Goal: Download file/media

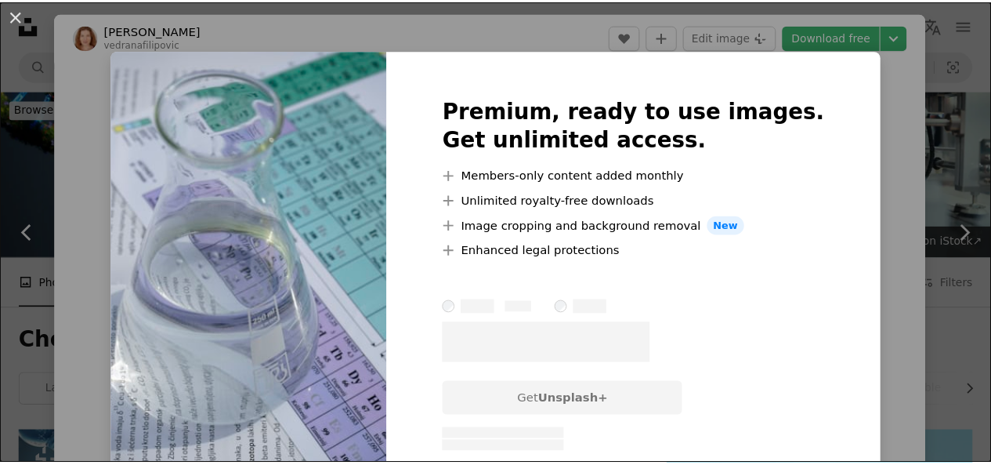
scroll to position [981, 0]
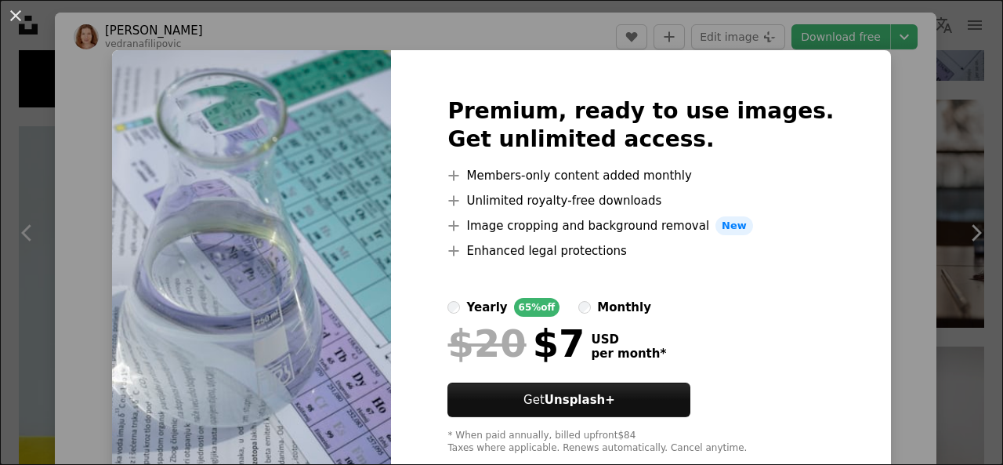
click at [887, 132] on div "An X shape Premium, ready to use images. Get unlimited access. A plus sign Memb…" at bounding box center [501, 232] width 1003 height 465
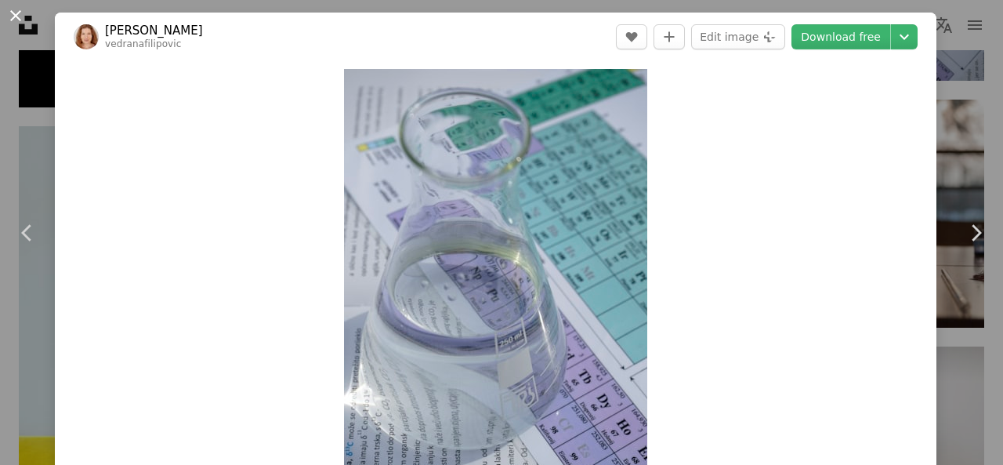
click at [16, 23] on button "An X shape" at bounding box center [15, 15] width 19 height 19
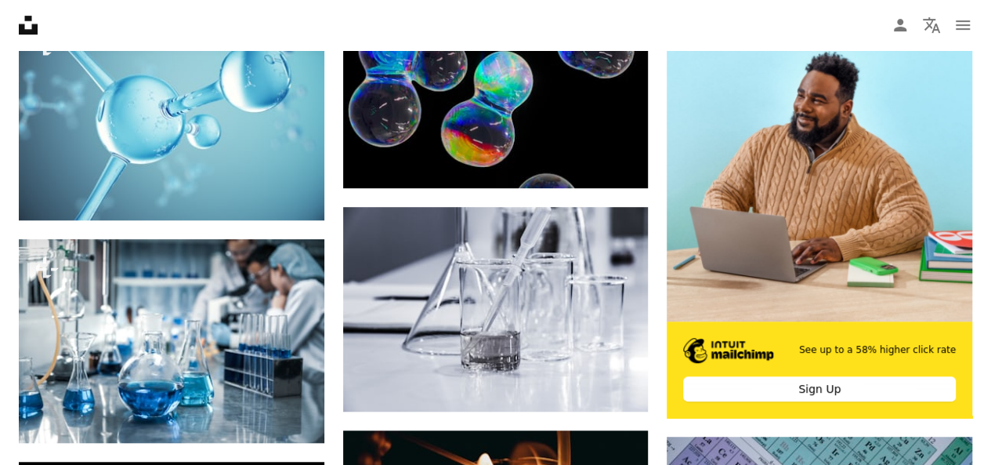
scroll to position [216, 0]
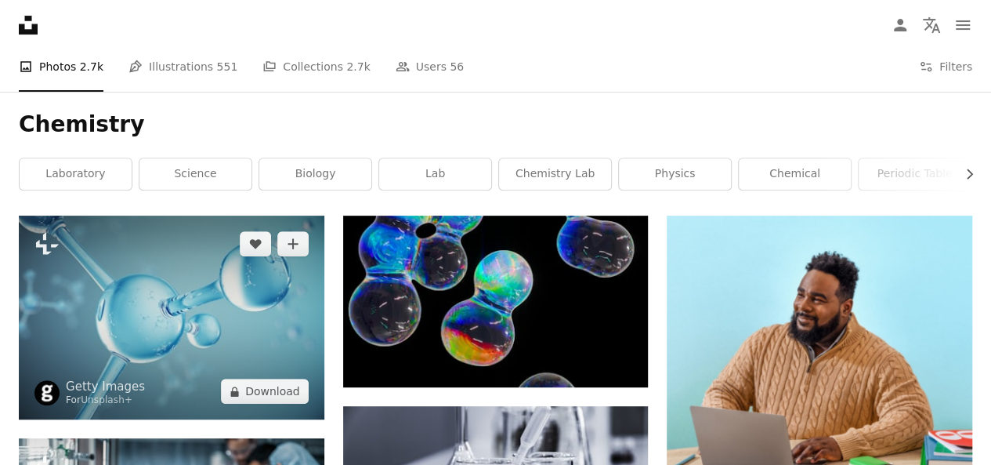
click at [257, 317] on img at bounding box center [172, 317] width 306 height 204
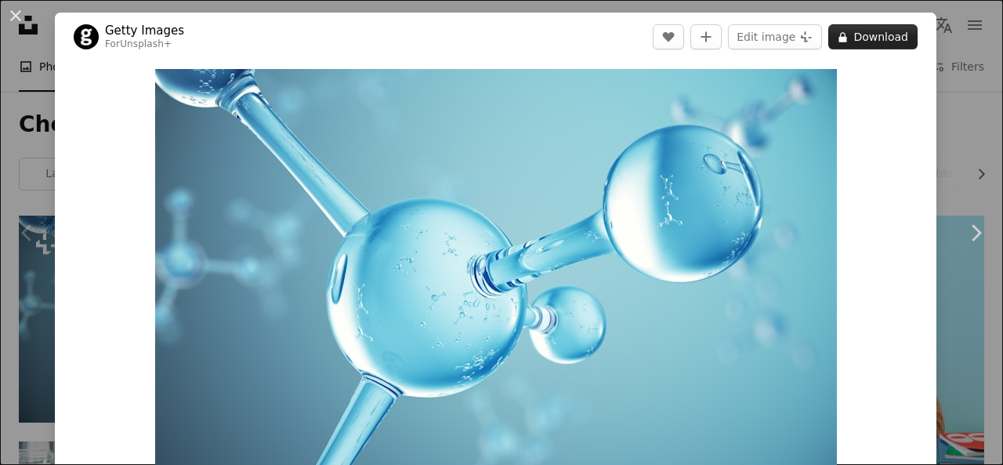
click at [856, 36] on button "A lock Download" at bounding box center [872, 36] width 89 height 25
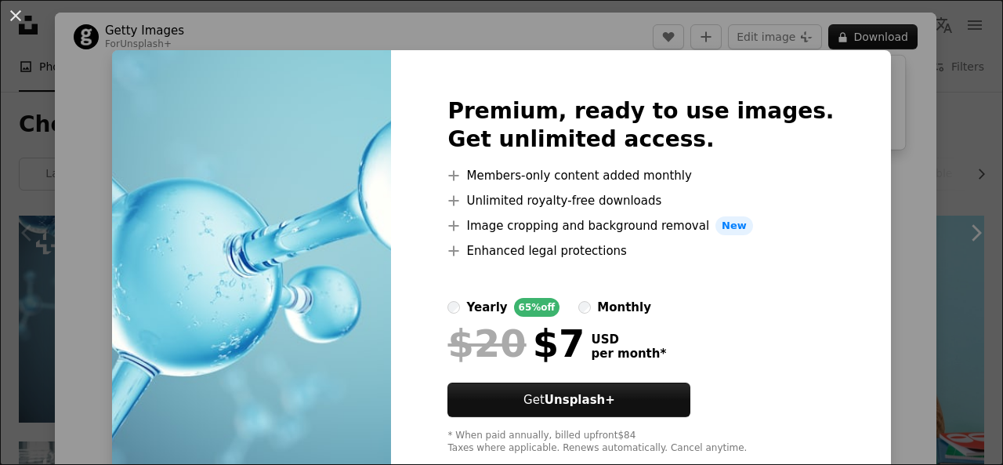
click at [872, 172] on div "An X shape Premium, ready to use images. Get unlimited access. A plus sign Memb…" at bounding box center [501, 232] width 1003 height 465
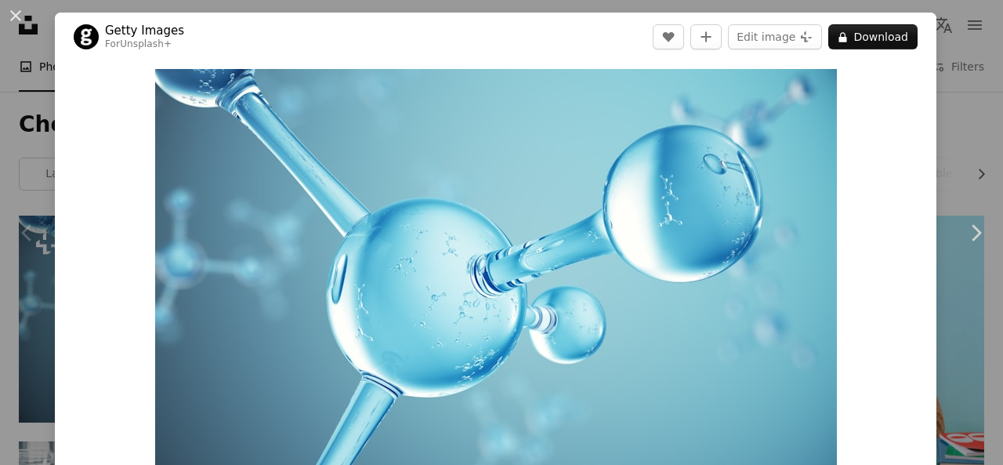
click at [954, 118] on div "An X shape Chevron left Chevron right Getty Images For Unsplash+ A heart A plus…" at bounding box center [501, 232] width 1003 height 465
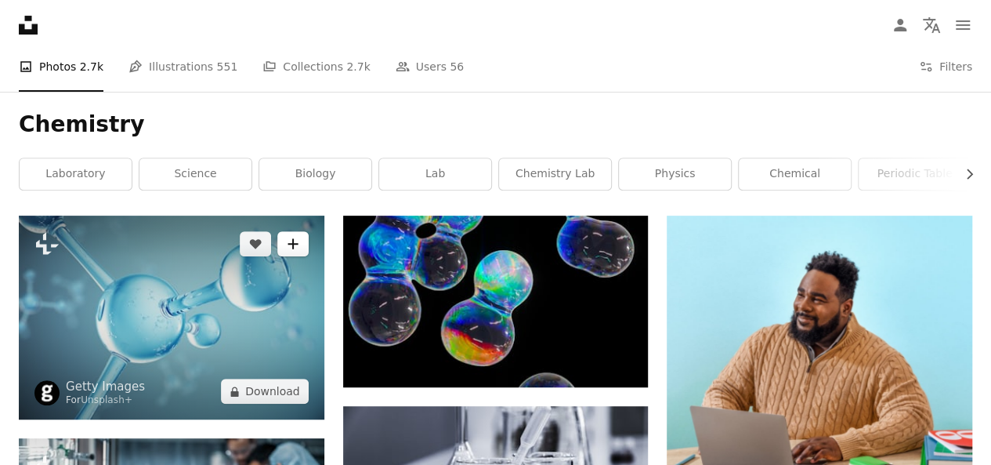
click at [306, 244] on button "A plus sign" at bounding box center [292, 243] width 31 height 25
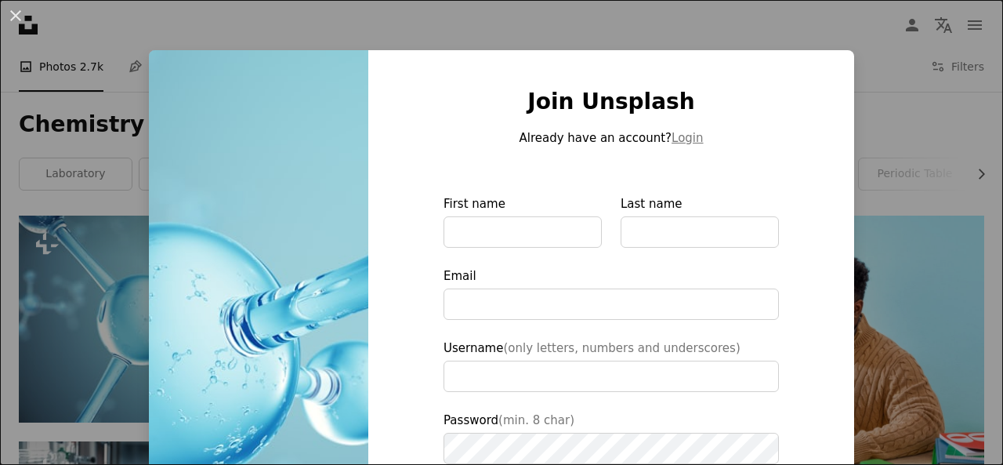
click at [846, 95] on div "An X shape Join Unsplash Already have an account? Login First name Last name Em…" at bounding box center [501, 232] width 1003 height 465
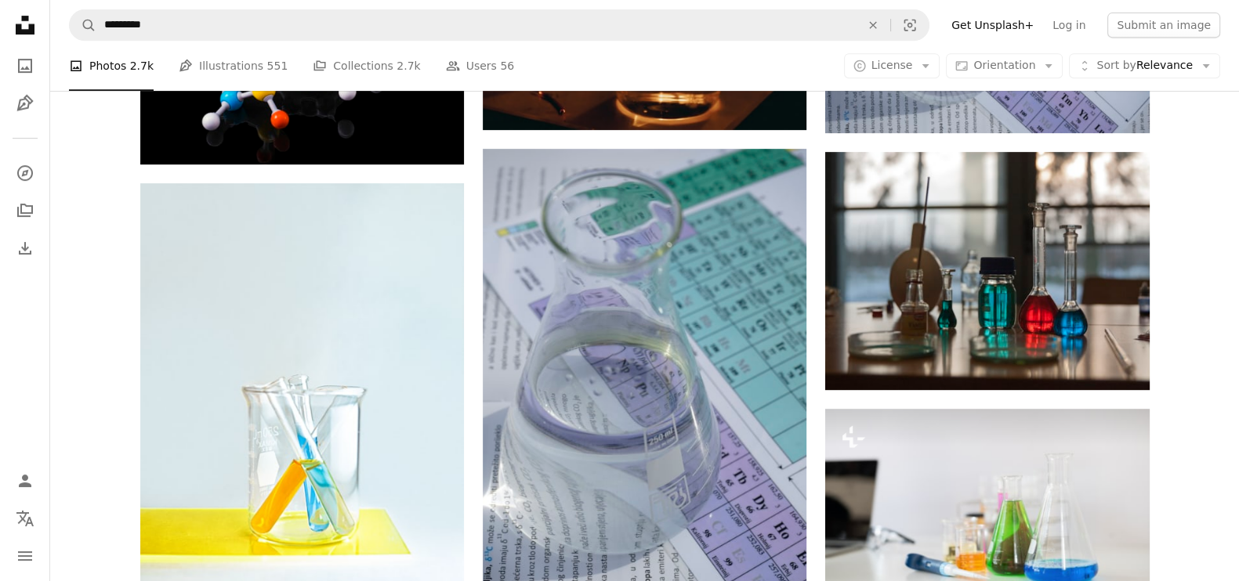
scroll to position [928, 0]
